Goal: Transaction & Acquisition: Purchase product/service

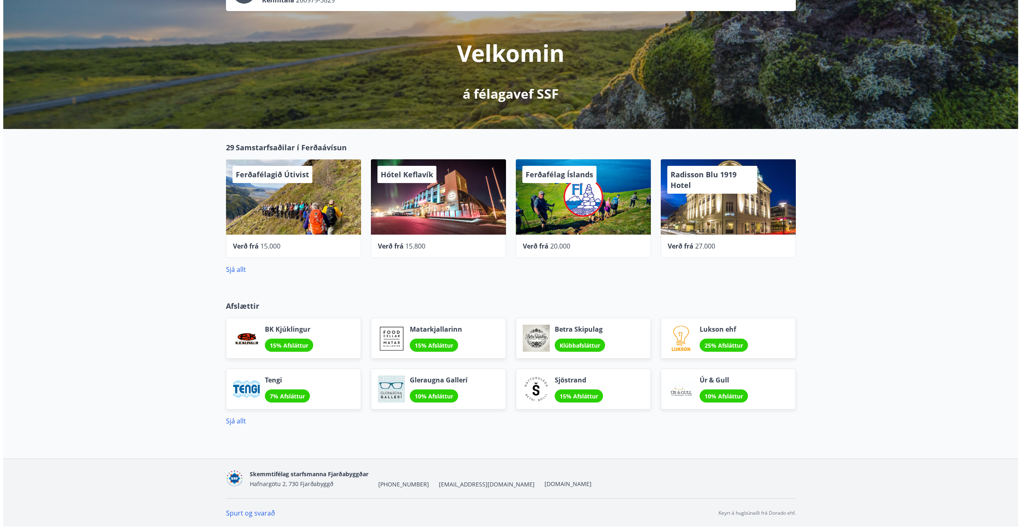
scroll to position [76, 0]
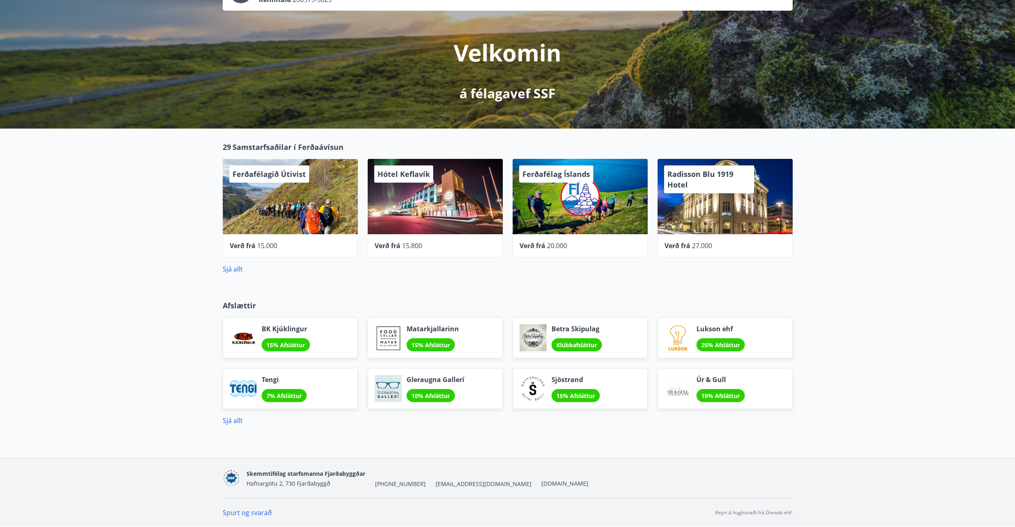
click at [260, 243] on span "15.000" at bounding box center [267, 245] width 20 height 9
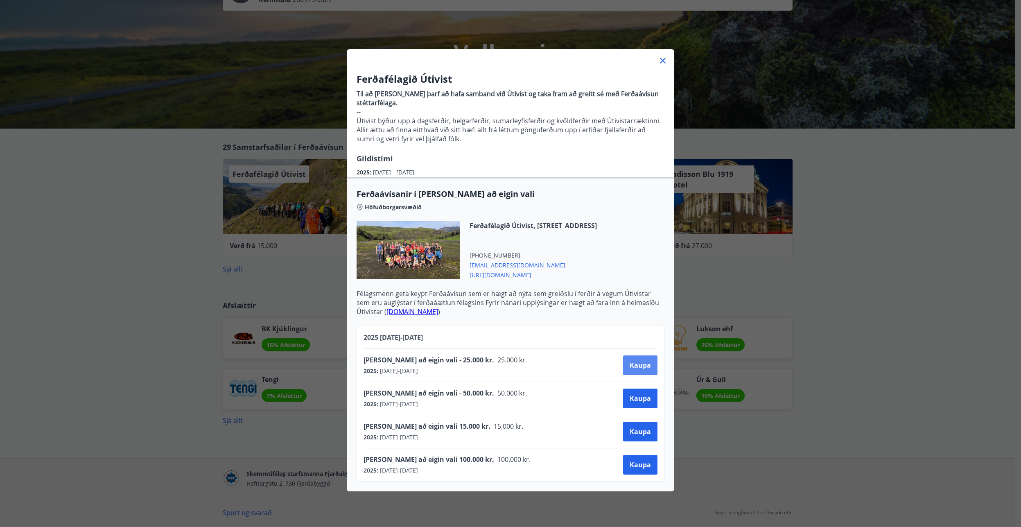
click at [635, 365] on span "Kaupa" at bounding box center [640, 365] width 21 height 9
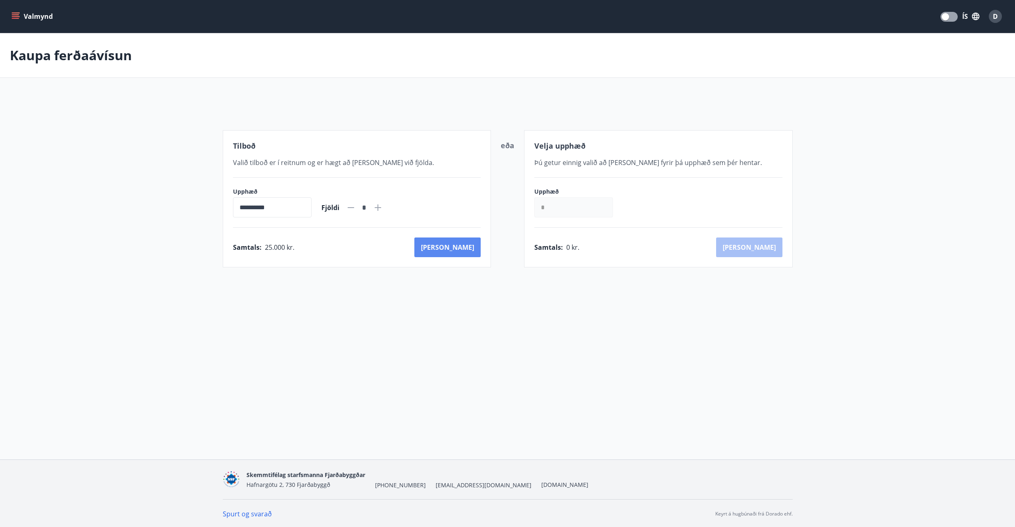
click at [472, 246] on button "[PERSON_NAME]" at bounding box center [447, 247] width 66 height 20
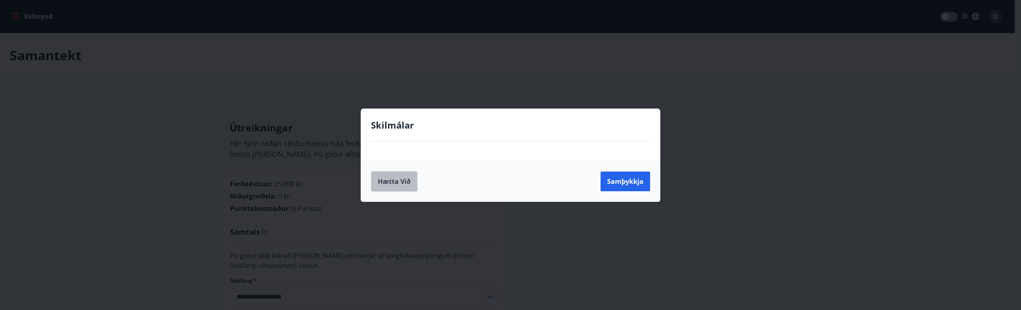
click at [402, 181] on button "Hætta við" at bounding box center [394, 181] width 47 height 20
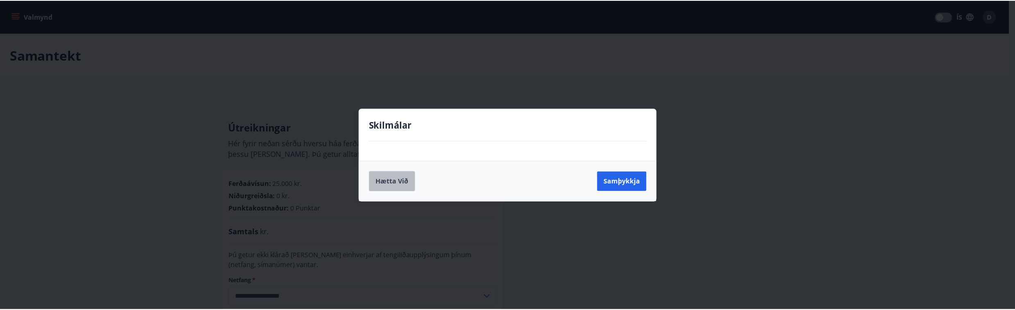
scroll to position [210, 0]
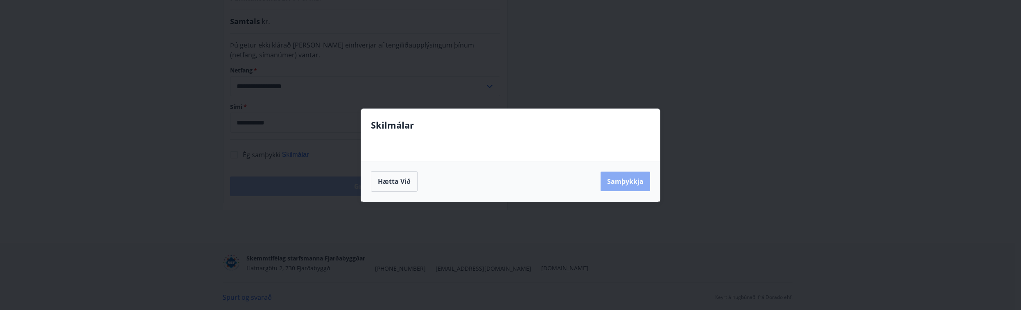
click at [636, 181] on button "Samþykkja" at bounding box center [626, 182] width 50 height 20
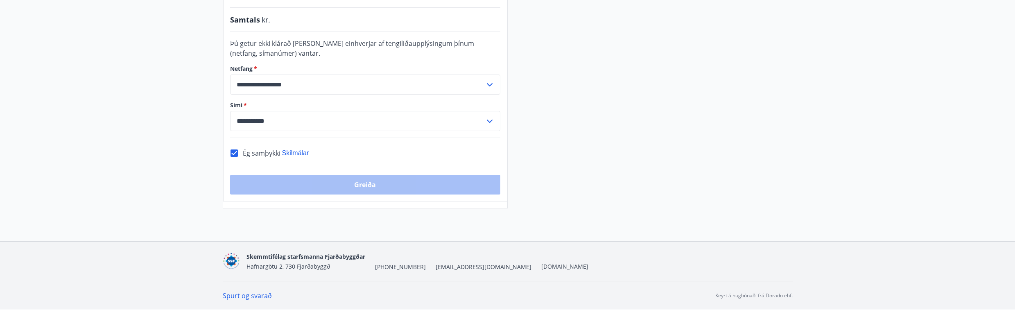
scroll to position [0, 0]
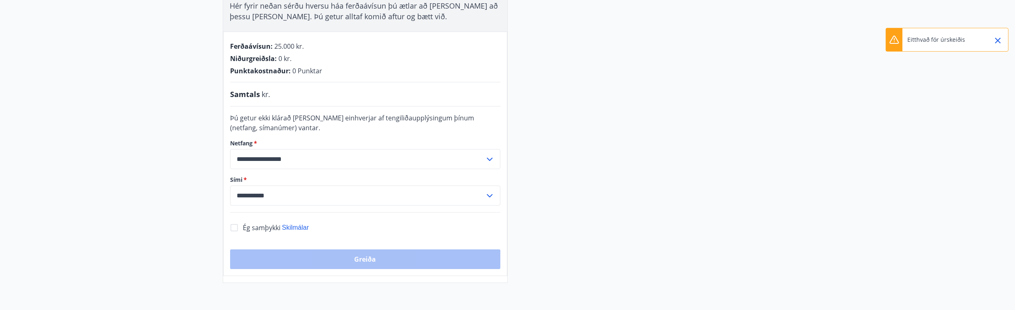
scroll to position [147, 0]
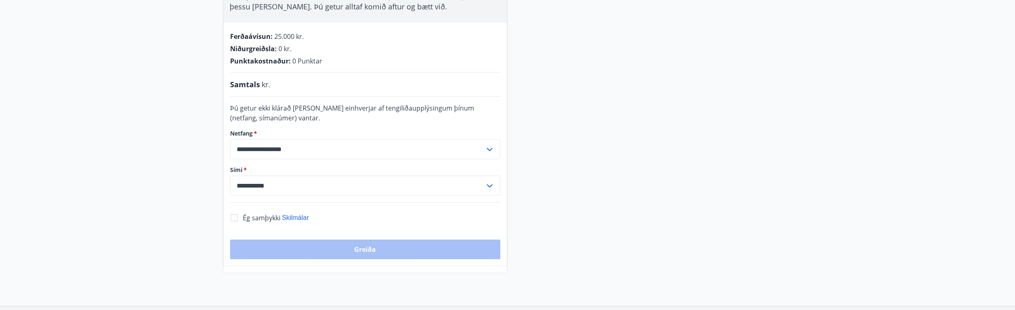
click at [120, 114] on main "**********" at bounding box center [507, 79] width 1015 height 387
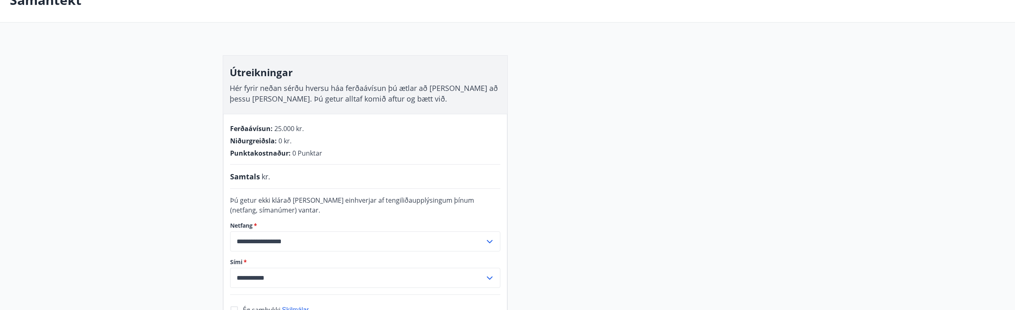
scroll to position [212, 0]
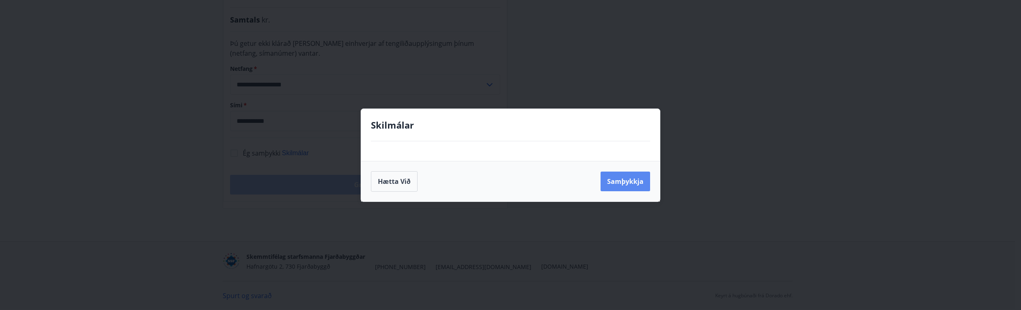
click at [622, 183] on button "Samþykkja" at bounding box center [626, 182] width 50 height 20
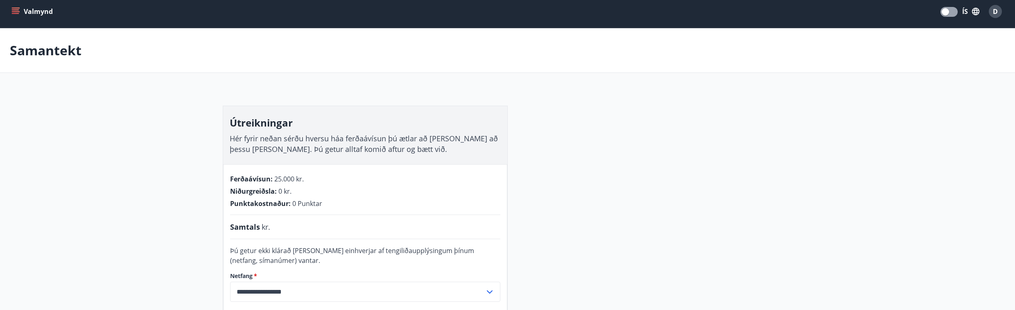
scroll to position [0, 0]
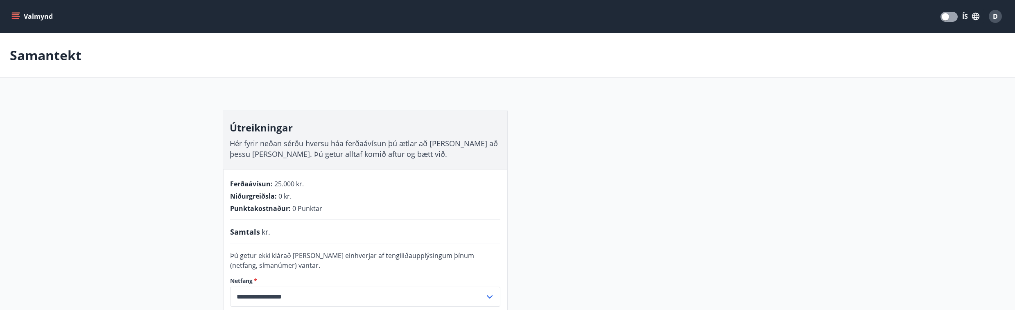
click at [966, 14] on button "ÍS" at bounding box center [971, 16] width 26 height 15
drag, startPoint x: 875, startPoint y: 55, endPoint x: 861, endPoint y: 56, distance: 13.6
click at [875, 55] on span "English" at bounding box center [873, 52] width 20 height 8
click at [965, 13] on button "ÍS" at bounding box center [971, 16] width 26 height 15
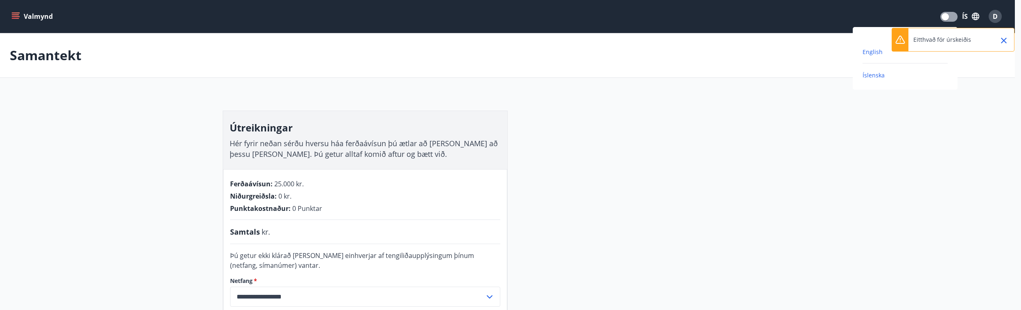
click at [867, 53] on span "English" at bounding box center [873, 52] width 20 height 8
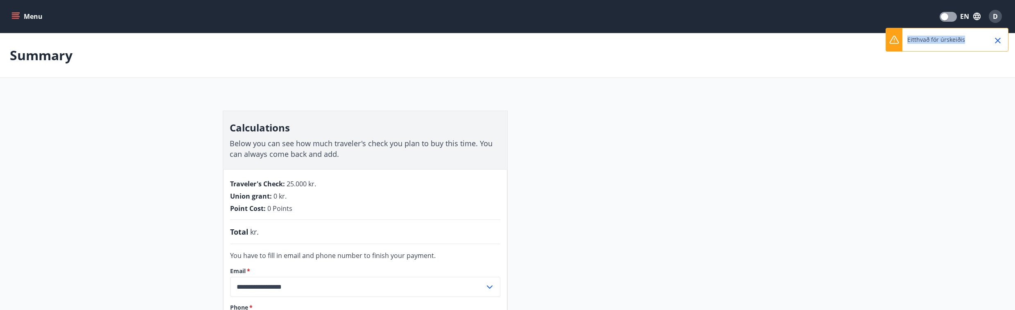
drag, startPoint x: 966, startPoint y: 40, endPoint x: 901, endPoint y: 41, distance: 64.7
click at [901, 41] on div "Eitthvað fór úrskeiðis" at bounding box center [947, 40] width 123 height 24
copy p "Eitthvað fór úrskeiðis"
